Goal: Download file/media

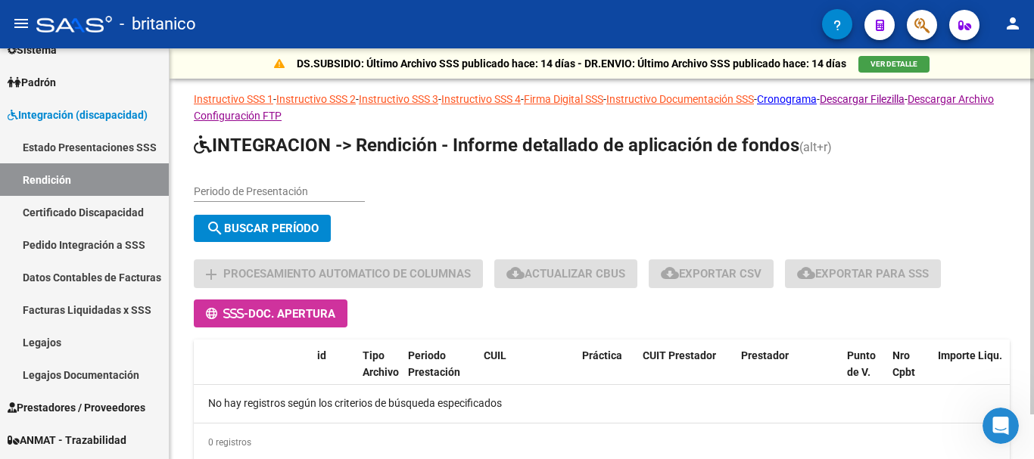
scroll to position [50, 0]
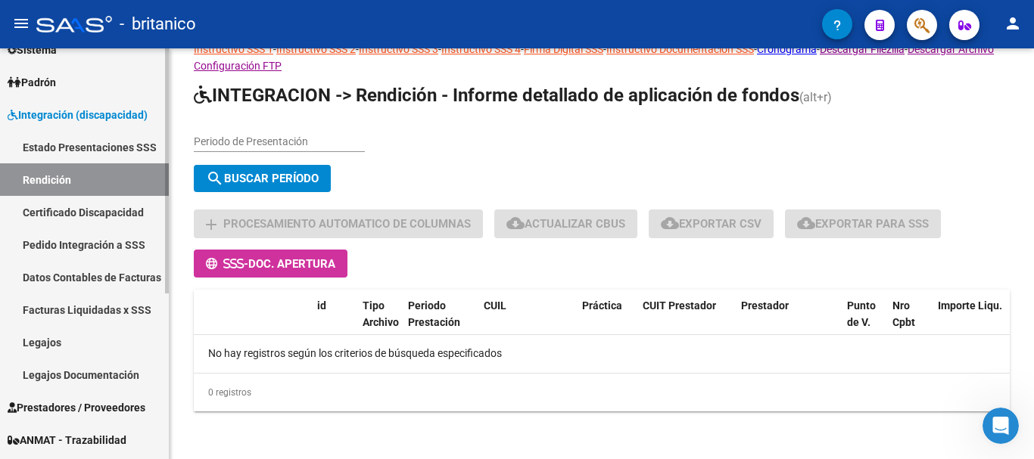
click at [63, 148] on link "Estado Presentaciones SSS" at bounding box center [84, 147] width 169 height 33
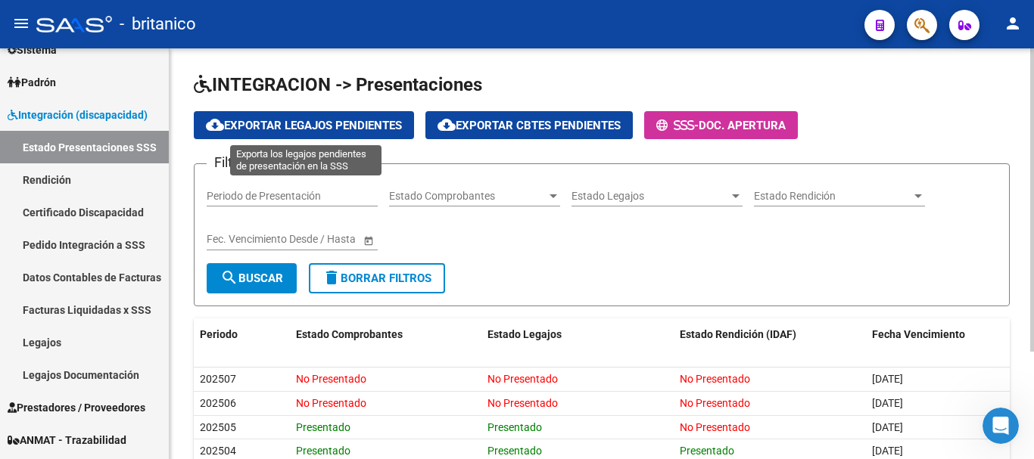
click at [313, 125] on span "cloud_download Exportar Legajos Pendientes" at bounding box center [304, 126] width 196 height 14
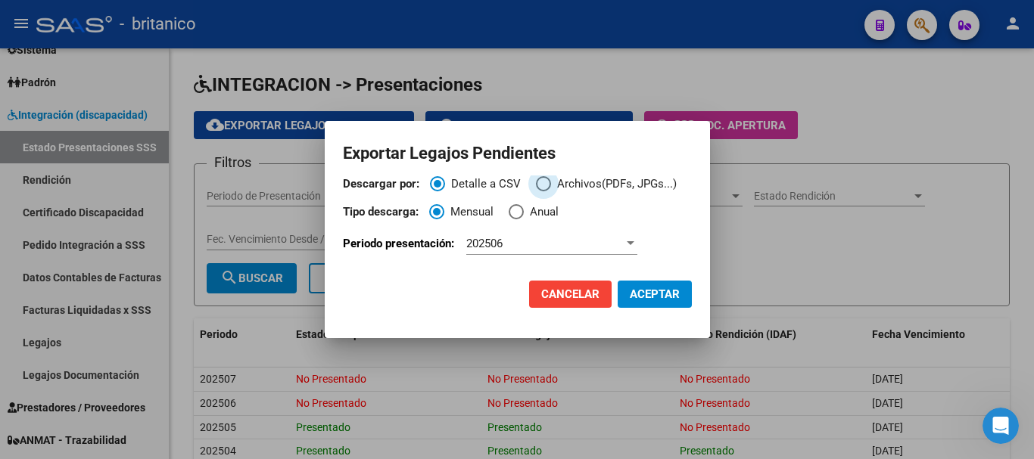
click at [537, 184] on span "Descargar por:" at bounding box center [543, 183] width 15 height 15
click at [537, 184] on input "Archivos(PDFs, JPGs...)" at bounding box center [543, 183] width 15 height 15
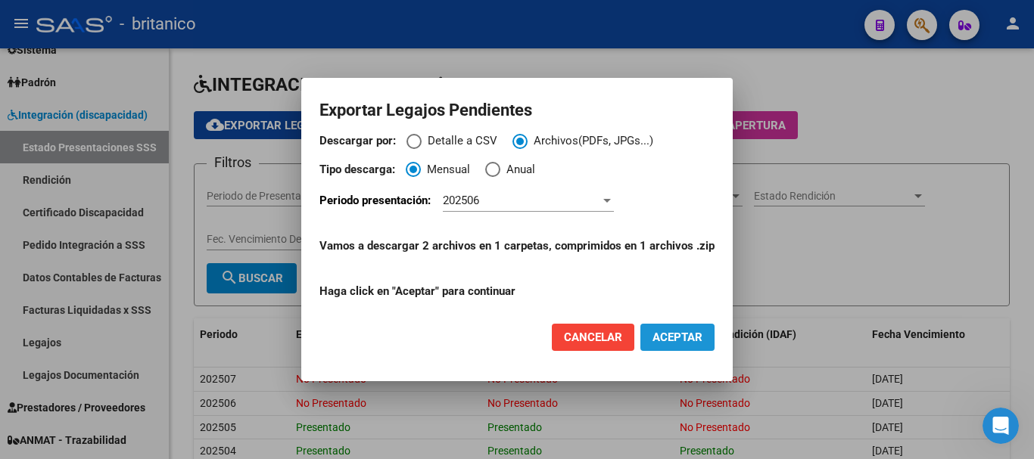
click at [674, 336] on span "ACEPTAR" at bounding box center [677, 338] width 50 height 14
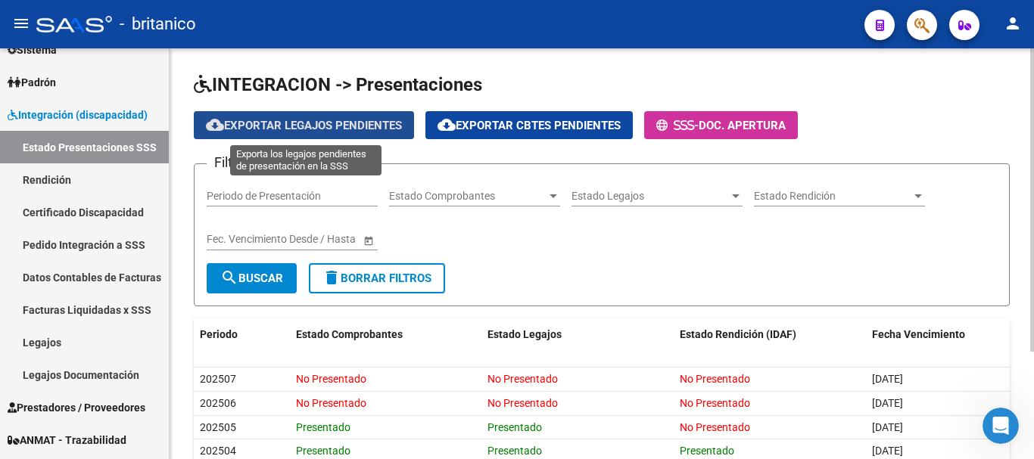
click at [294, 120] on span "cloud_download Exportar Legajos Pendientes" at bounding box center [304, 126] width 196 height 14
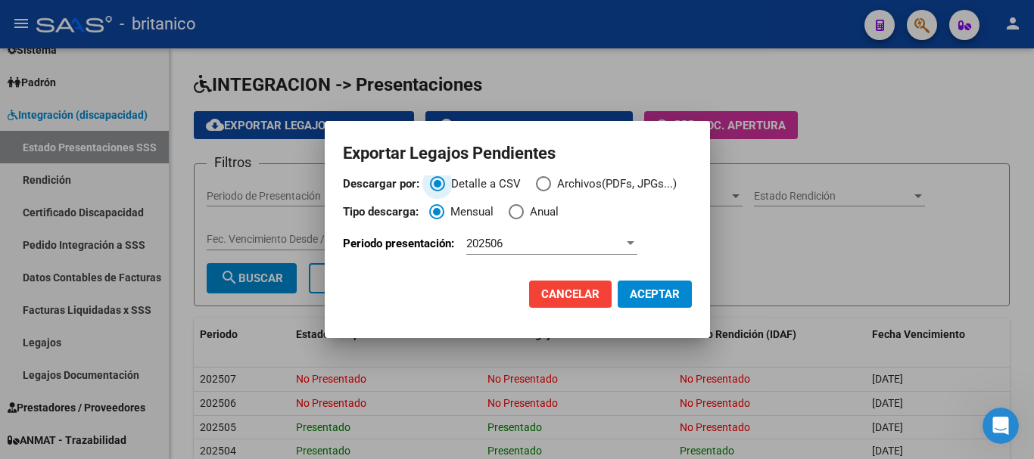
click at [640, 244] on div "Periodo presentación: 202506" at bounding box center [517, 250] width 349 height 37
click at [633, 244] on div at bounding box center [631, 243] width 8 height 4
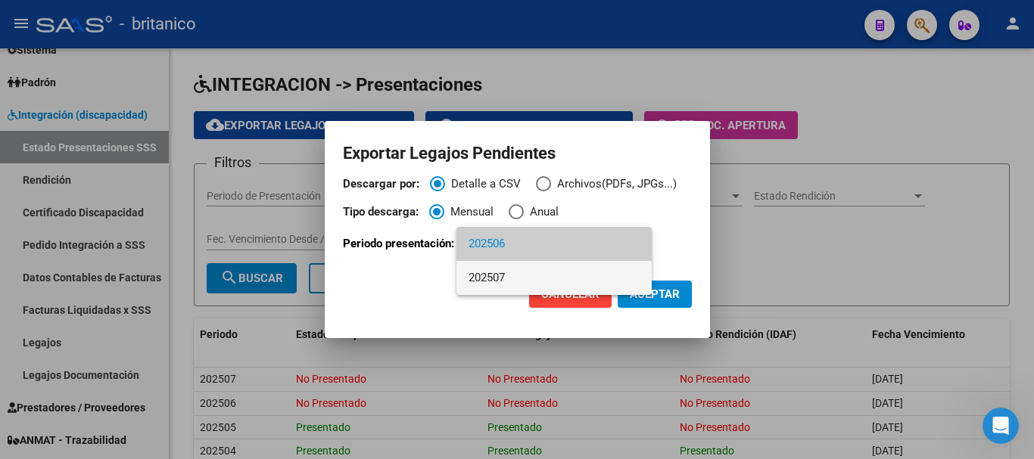
click at [506, 279] on span "202507" at bounding box center [553, 278] width 171 height 34
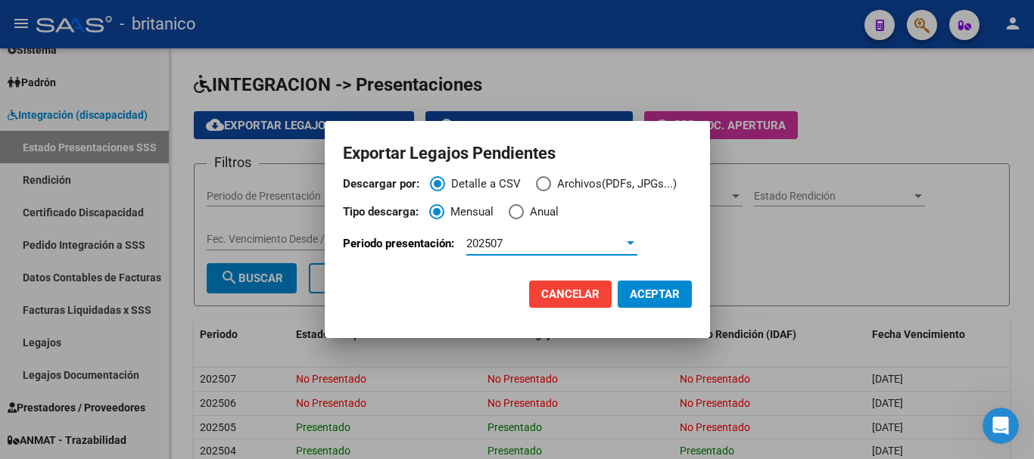
click at [543, 186] on span "Descargar por:" at bounding box center [543, 183] width 15 height 15
click at [543, 186] on input "Archivos(PDFs, JPGs...)" at bounding box center [543, 183] width 15 height 15
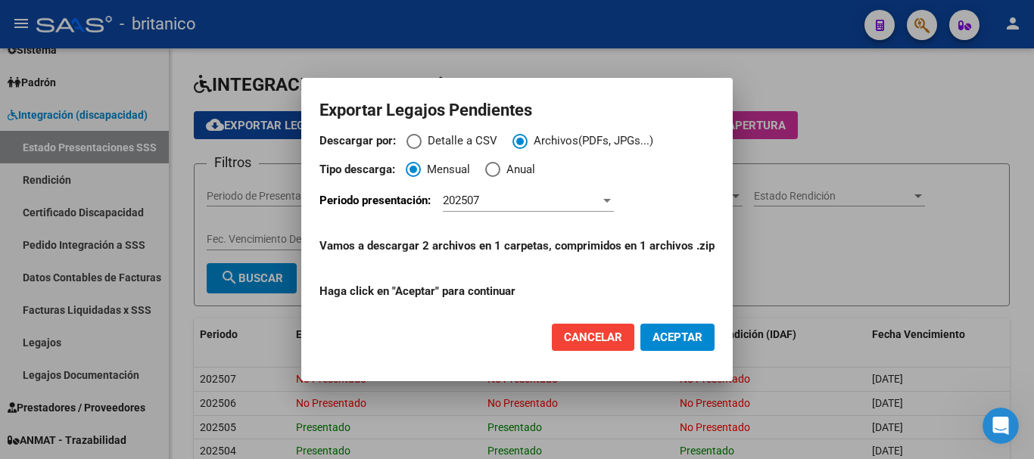
click at [675, 335] on span "ACEPTAR" at bounding box center [677, 338] width 50 height 14
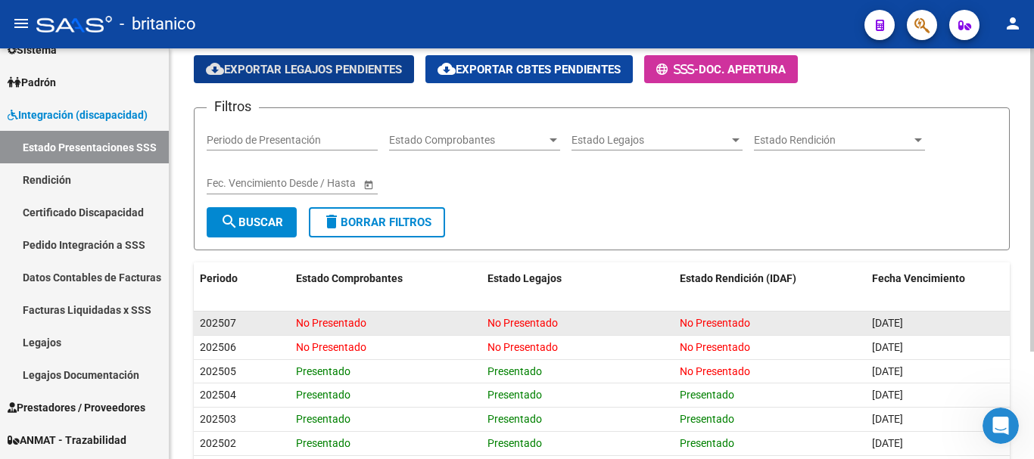
scroll to position [145, 0]
